Goal: Information Seeking & Learning: Learn about a topic

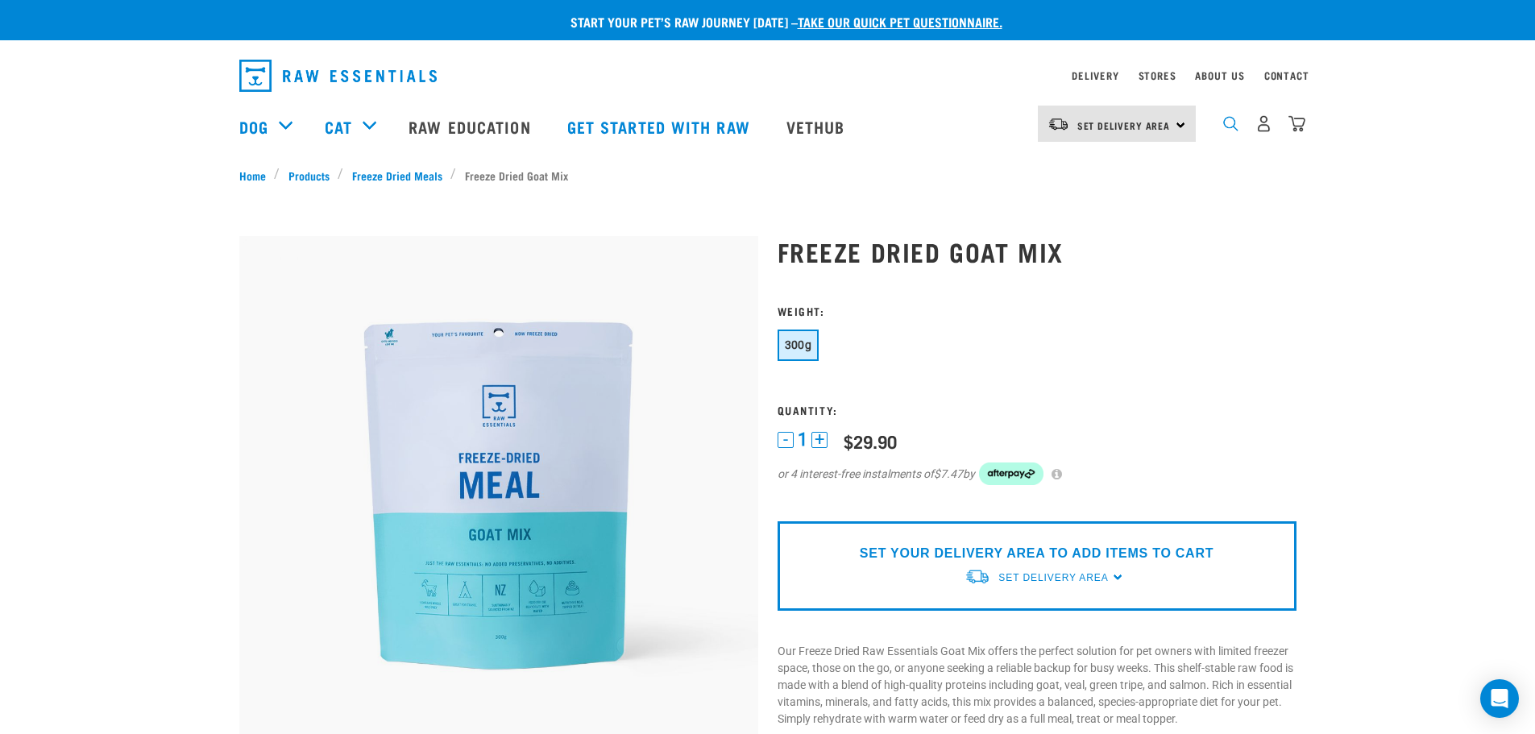
click at [715, 131] on img "dropdown navigation" at bounding box center [1230, 123] width 15 height 15
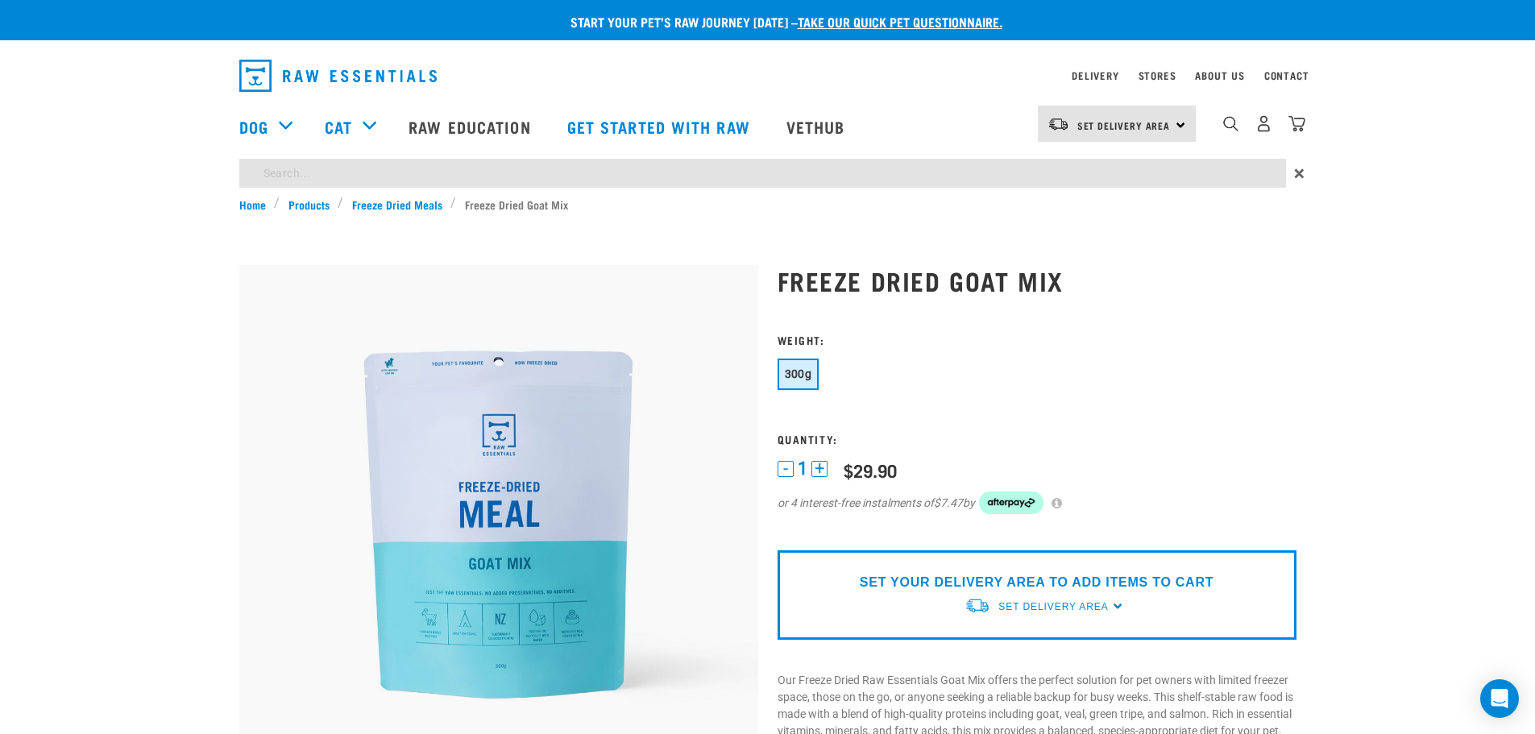
drag, startPoint x: 1136, startPoint y: 167, endPoint x: 1128, endPoint y: 171, distance: 9.0
click at [715, 168] on input "search" at bounding box center [762, 173] width 1047 height 29
type input "green tripe"
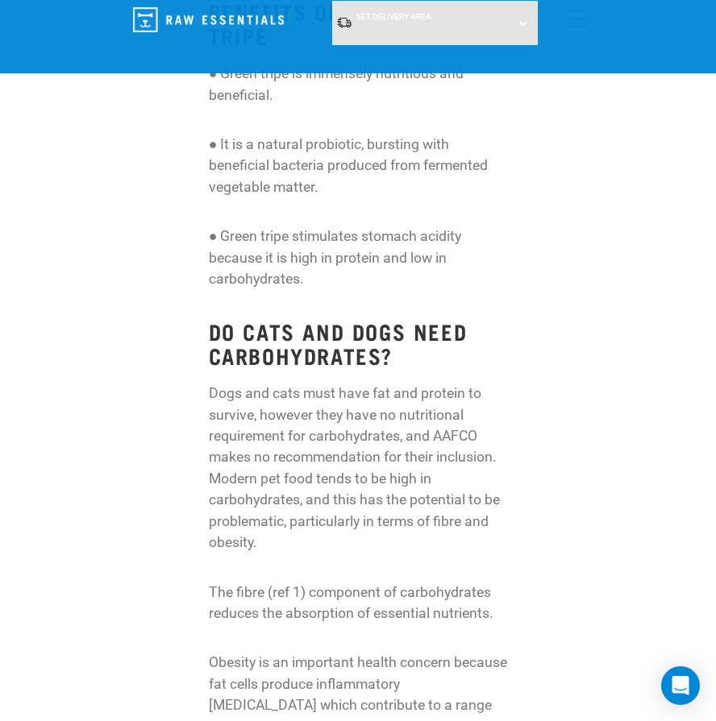
scroll to position [1048, 0]
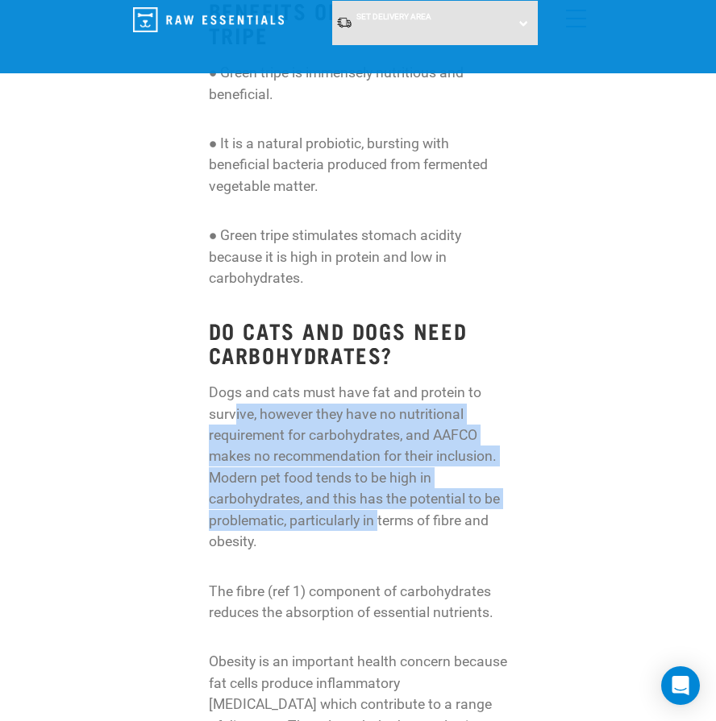
drag, startPoint x: 235, startPoint y: 345, endPoint x: 379, endPoint y: 463, distance: 186.2
click at [379, 463] on p "Dogs and cats must have fat and protein to survive, however they have no nutrit…" at bounding box center [358, 467] width 299 height 170
drag, startPoint x: 412, startPoint y: 463, endPoint x: 475, endPoint y: 308, distance: 167.8
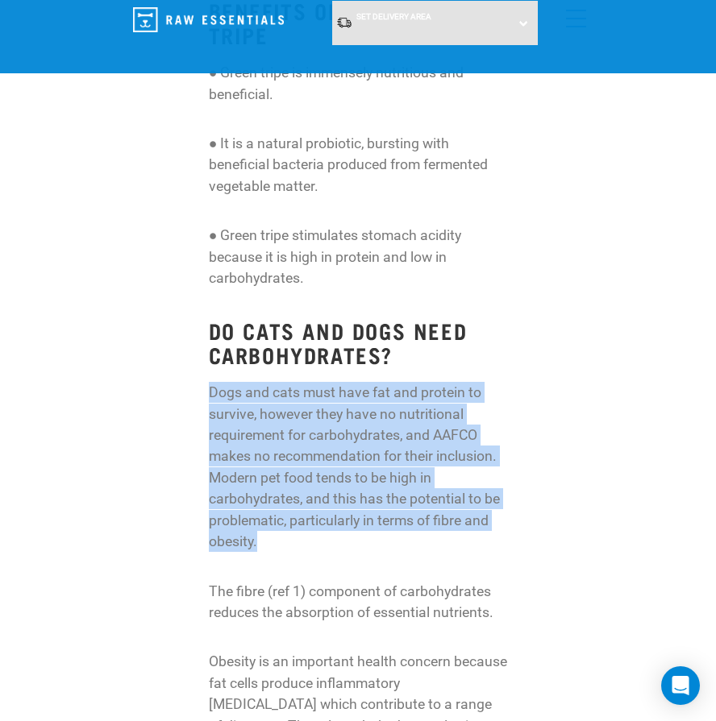
drag, startPoint x: 480, startPoint y: 480, endPoint x: 567, endPoint y: 299, distance: 201.2
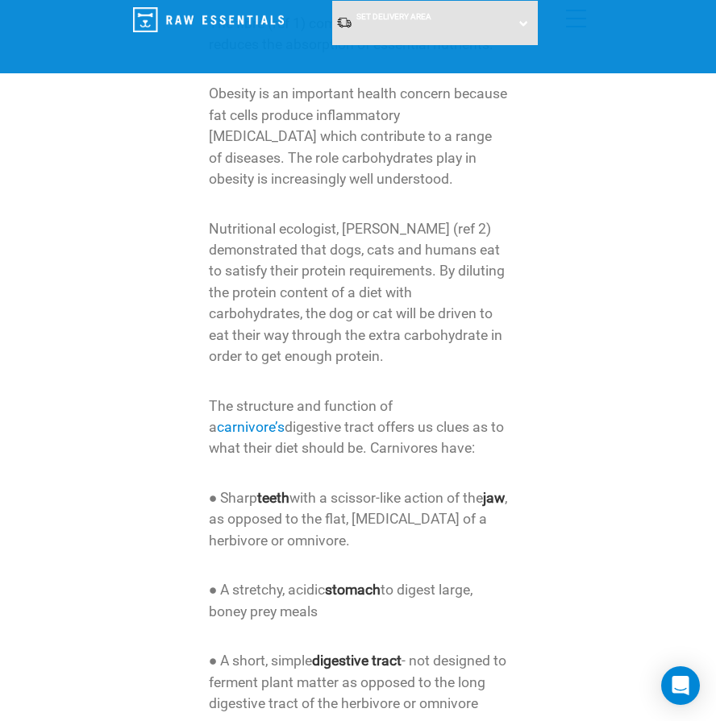
scroll to position [1773, 0]
